Goal: Find specific fact: Find specific fact

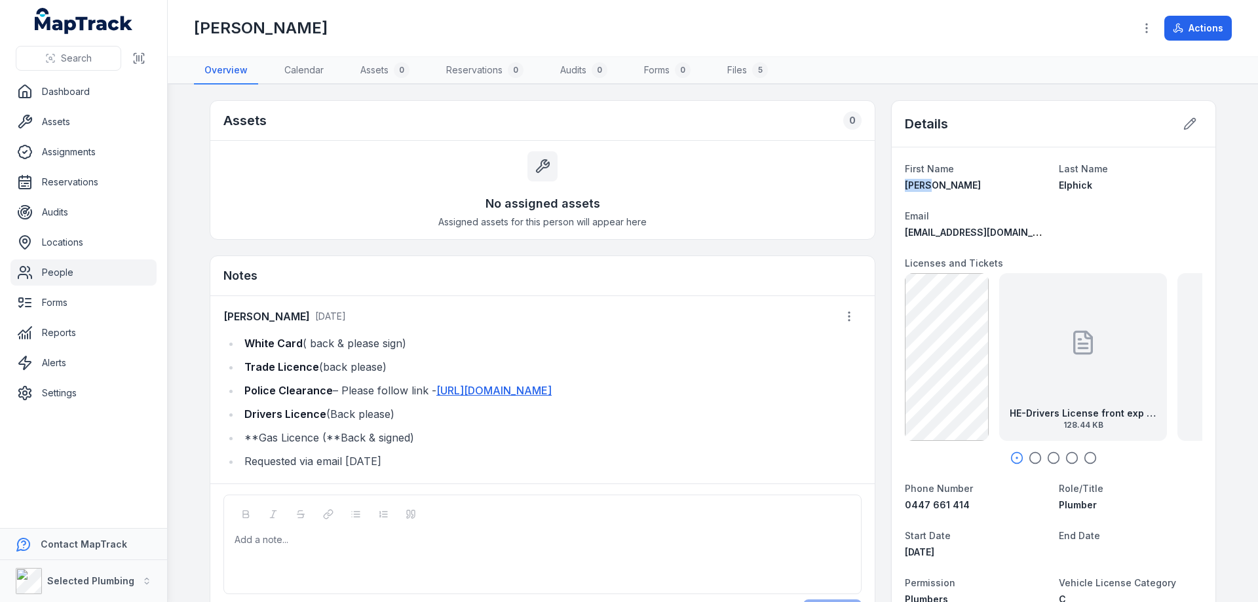
drag, startPoint x: 939, startPoint y: 186, endPoint x: 882, endPoint y: 188, distance: 57.0
copy span "[PERSON_NAME]"
drag, startPoint x: 1091, startPoint y: 185, endPoint x: 1047, endPoint y: 185, distance: 43.9
click at [1047, 185] on dl "First Name [PERSON_NAME] Last Name [PERSON_NAME] Email [EMAIL_ADDRESS][DOMAIN_N…" at bounding box center [1053, 592] width 297 height 865
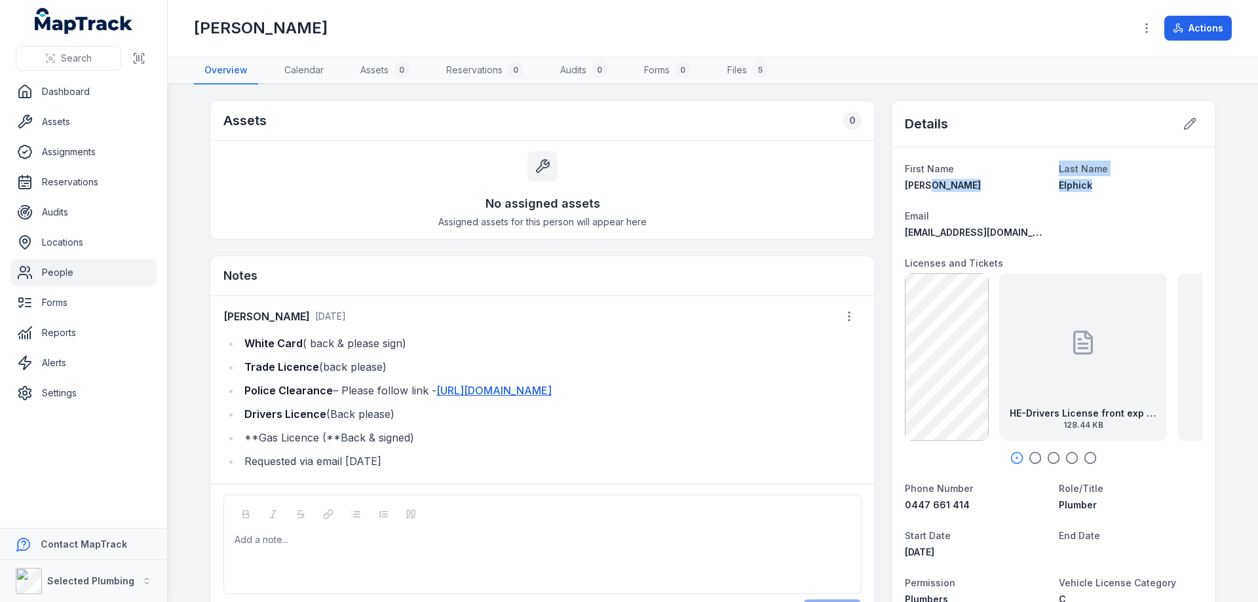
click at [1105, 204] on dl "First Name [PERSON_NAME] Last Name [PERSON_NAME] Email [EMAIL_ADDRESS][DOMAIN_N…" at bounding box center [1053, 592] width 297 height 865
drag, startPoint x: 1050, startPoint y: 185, endPoint x: 1104, endPoint y: 189, distance: 53.9
click at [1098, 190] on dl "First Name [PERSON_NAME] Last Name [PERSON_NAME] Email [EMAIL_ADDRESS][DOMAIN_N…" at bounding box center [1053, 592] width 297 height 865
copy span "Elphick"
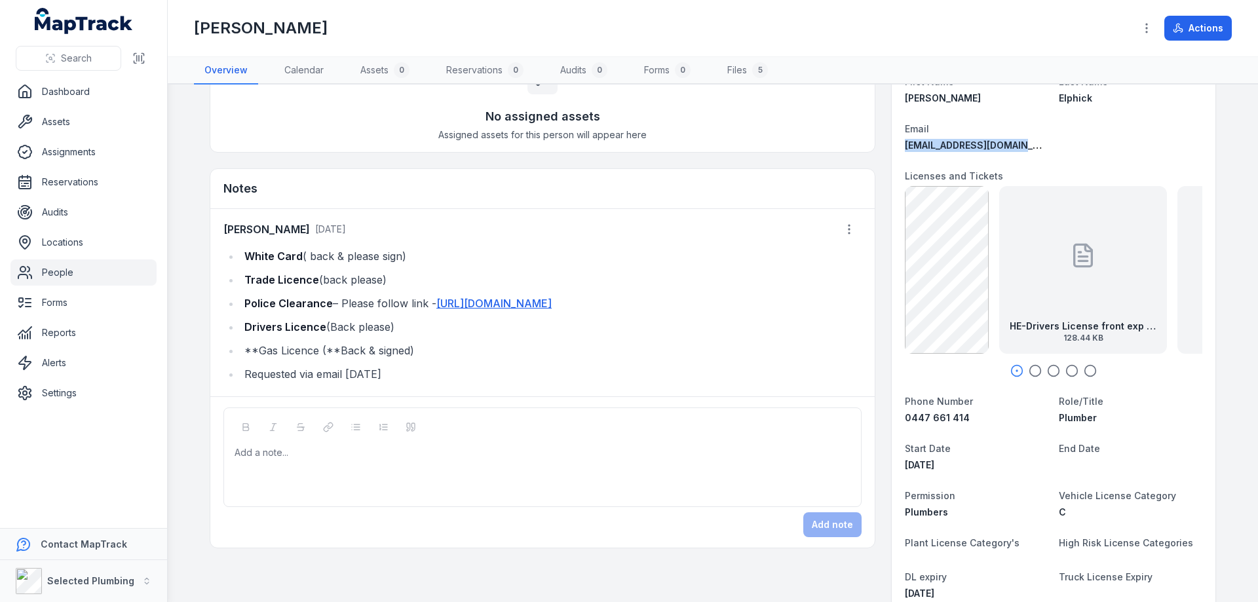
drag, startPoint x: 1021, startPoint y: 145, endPoint x: 893, endPoint y: 151, distance: 128.5
click at [893, 151] on div "First Name [PERSON_NAME] Last Name [PERSON_NAME] Email [EMAIL_ADDRESS][DOMAIN_N…" at bounding box center [1053, 505] width 324 height 891
copy span "[EMAIL_ADDRESS][DOMAIN_NAME]"
